Goal: Task Accomplishment & Management: Manage account settings

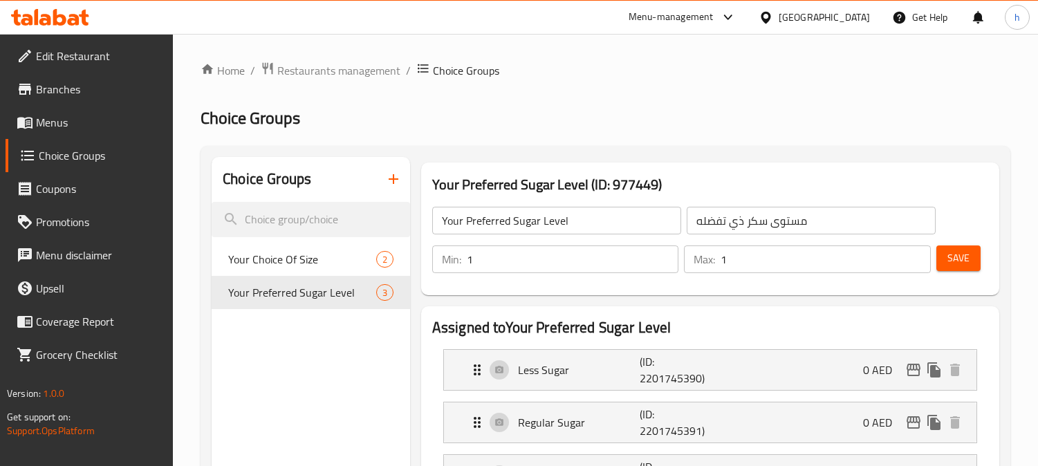
scroll to position [77, 0]
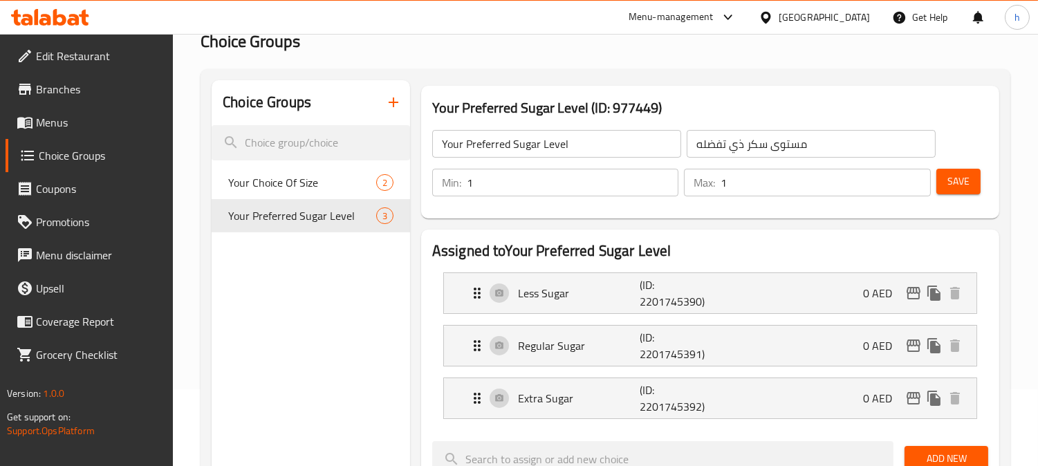
click at [37, 22] on icon at bounding box center [37, 17] width 4 height 16
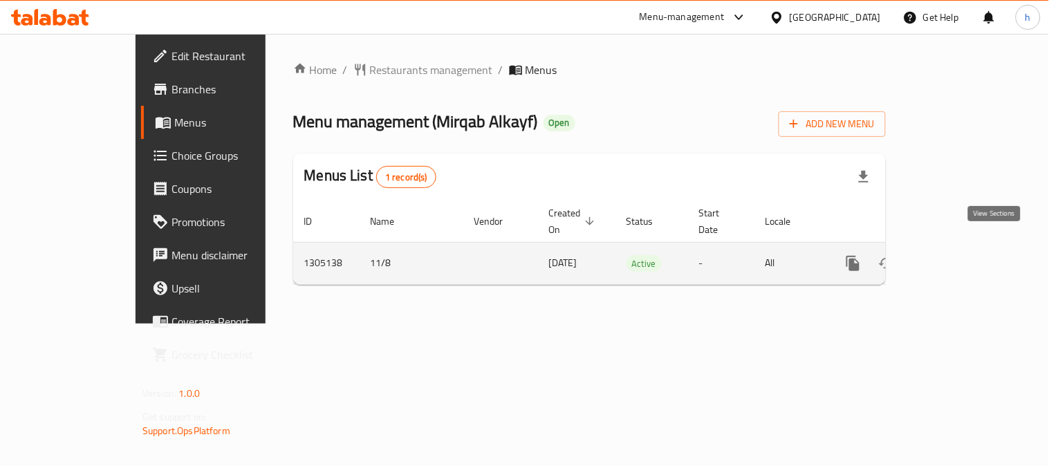
click at [959, 257] on icon "enhanced table" at bounding box center [953, 263] width 12 height 12
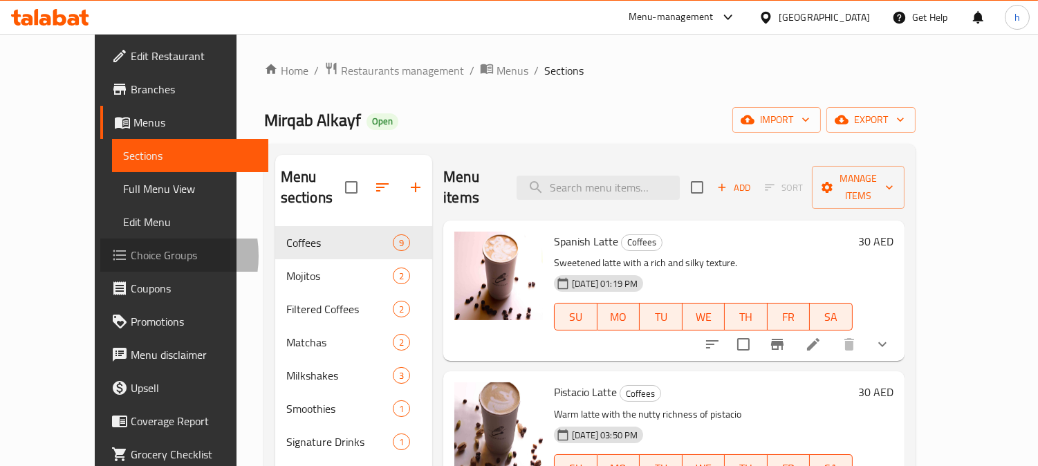
click at [131, 256] on span "Choice Groups" at bounding box center [194, 255] width 127 height 17
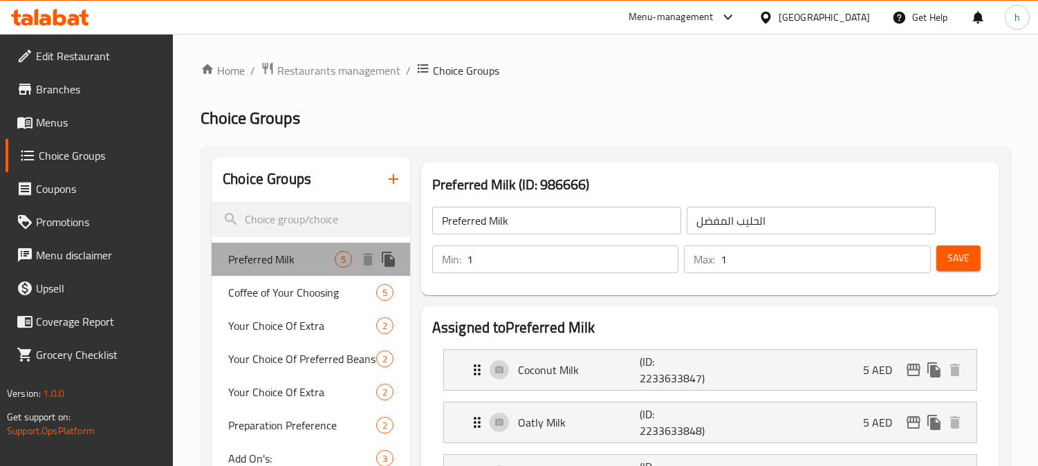
click at [270, 264] on span "Preferred Milk" at bounding box center [281, 259] width 107 height 17
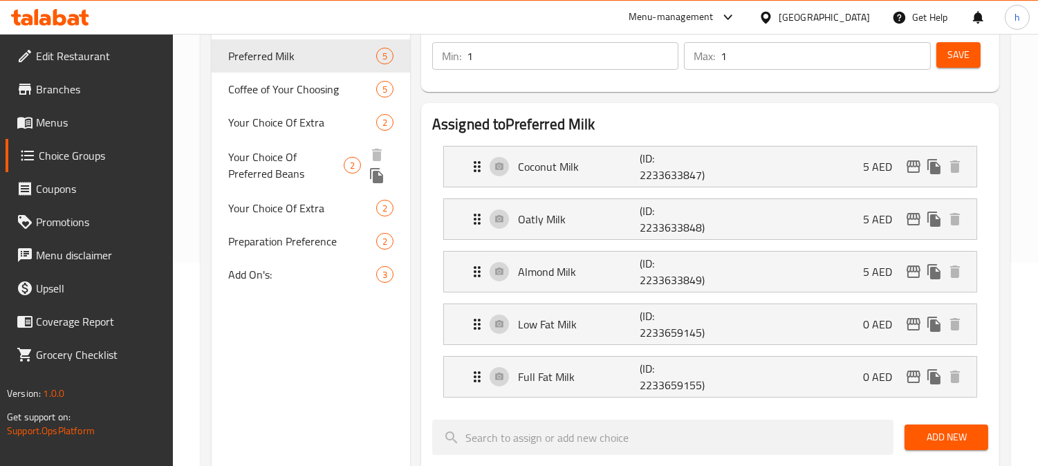
scroll to position [230, 0]
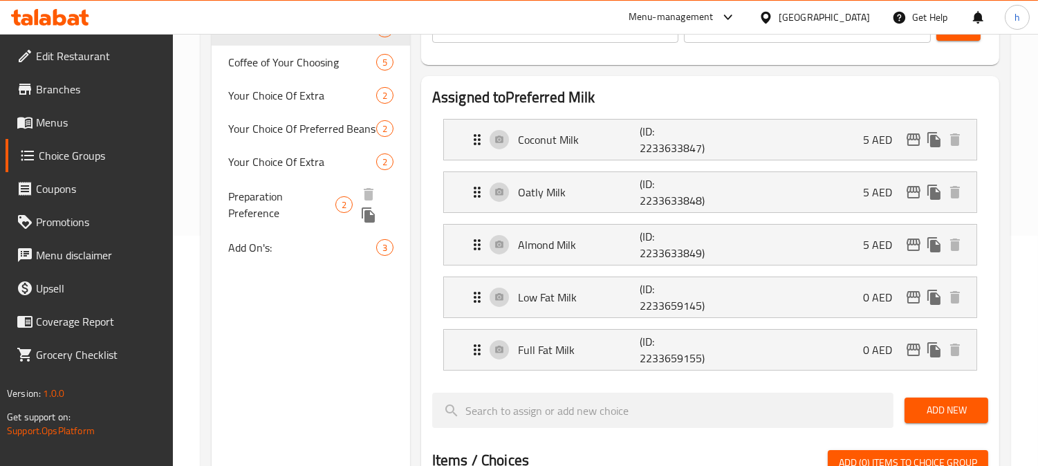
click at [264, 198] on span "Preparation Preference" at bounding box center [281, 204] width 107 height 33
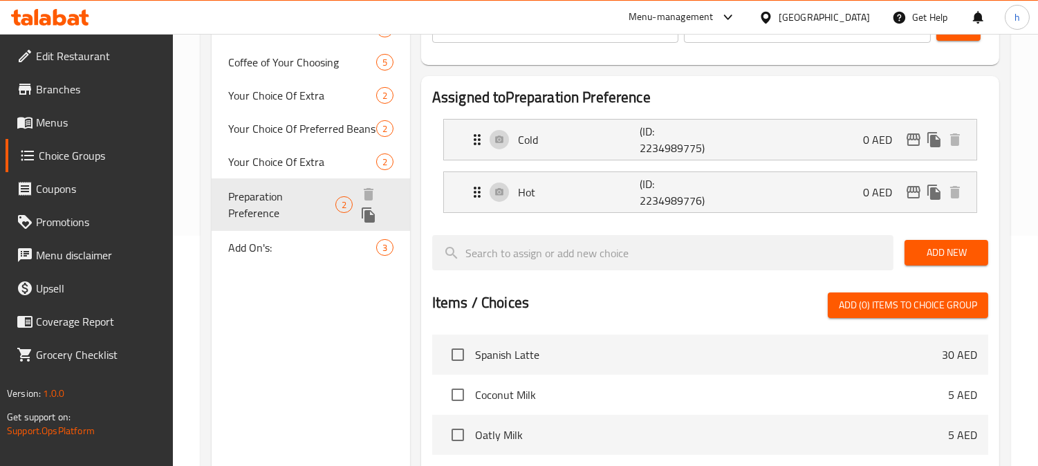
type input "Preparation Preference"
type input "تفضيلات تحضير"
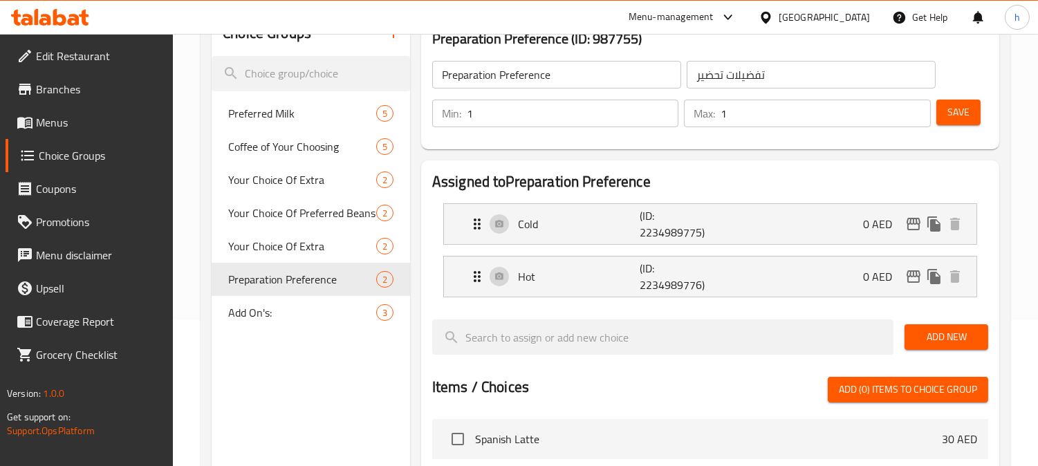
scroll to position [0, 0]
